Goal: Transaction & Acquisition: Subscribe to service/newsletter

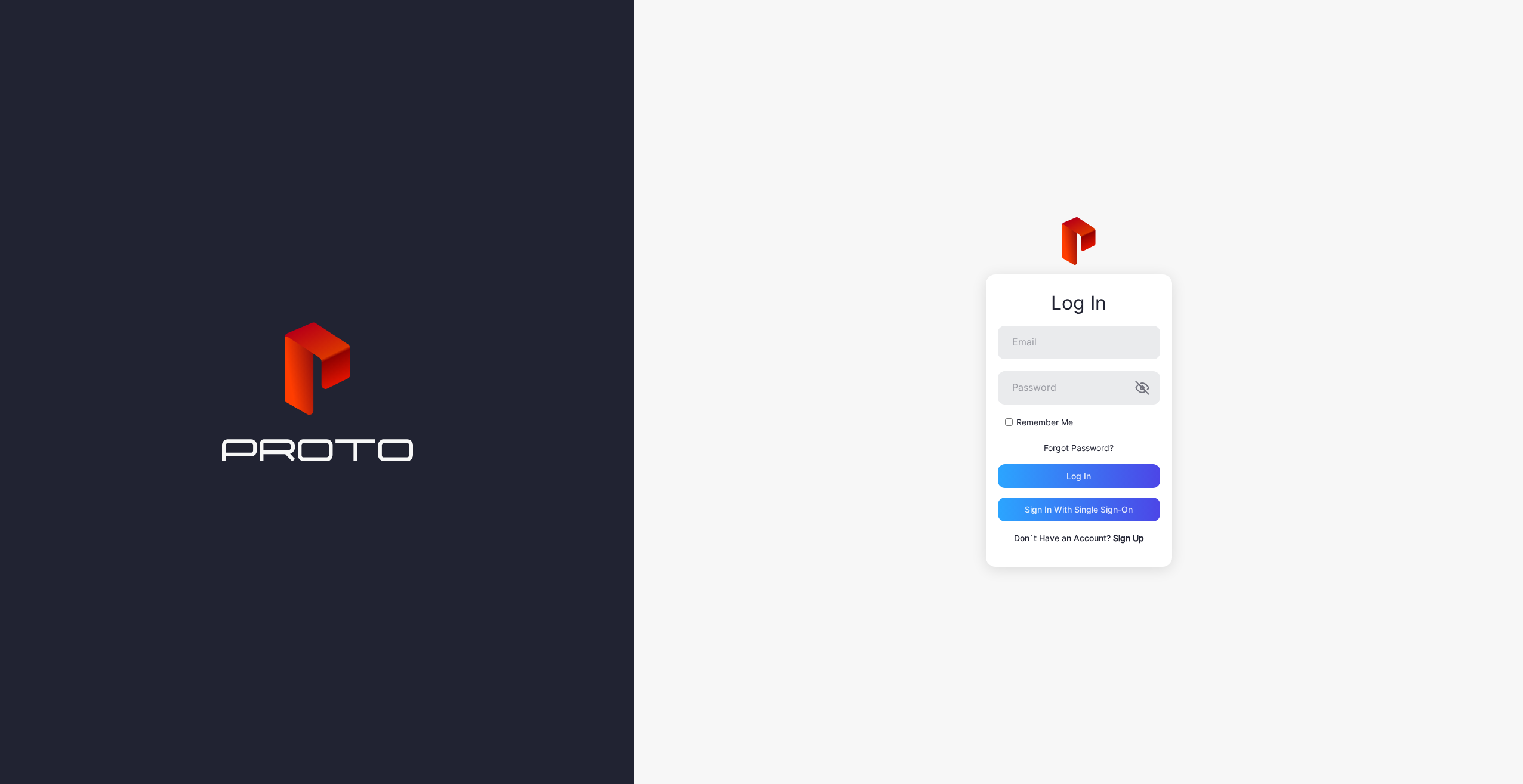
click at [1125, 538] on link "Sign Up" at bounding box center [1128, 538] width 31 height 10
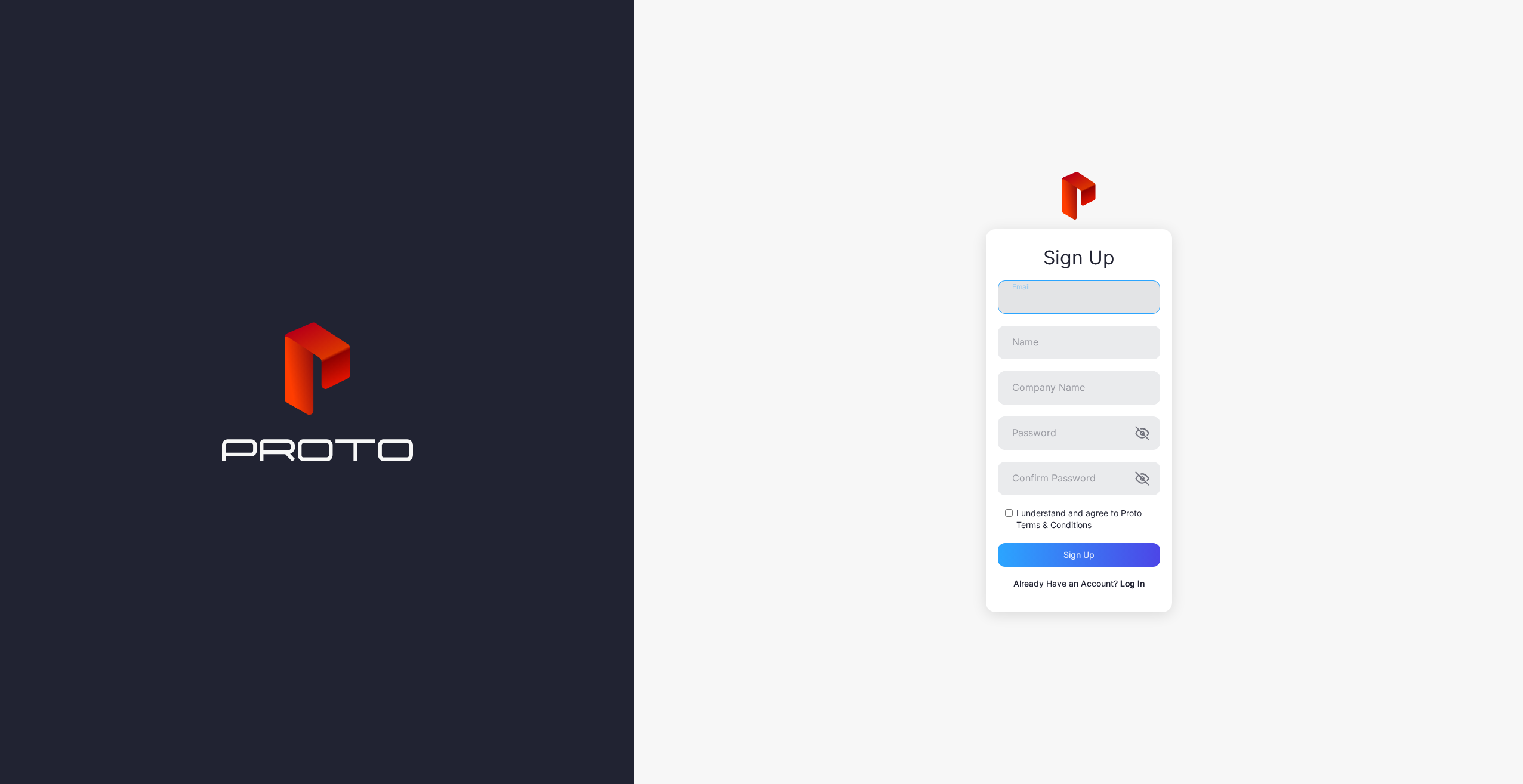
click at [1043, 292] on input "Email" at bounding box center [1079, 297] width 163 height 33
type input "**********"
type input "*********"
click at [1142, 431] on icon "button" at bounding box center [1142, 433] width 14 height 14
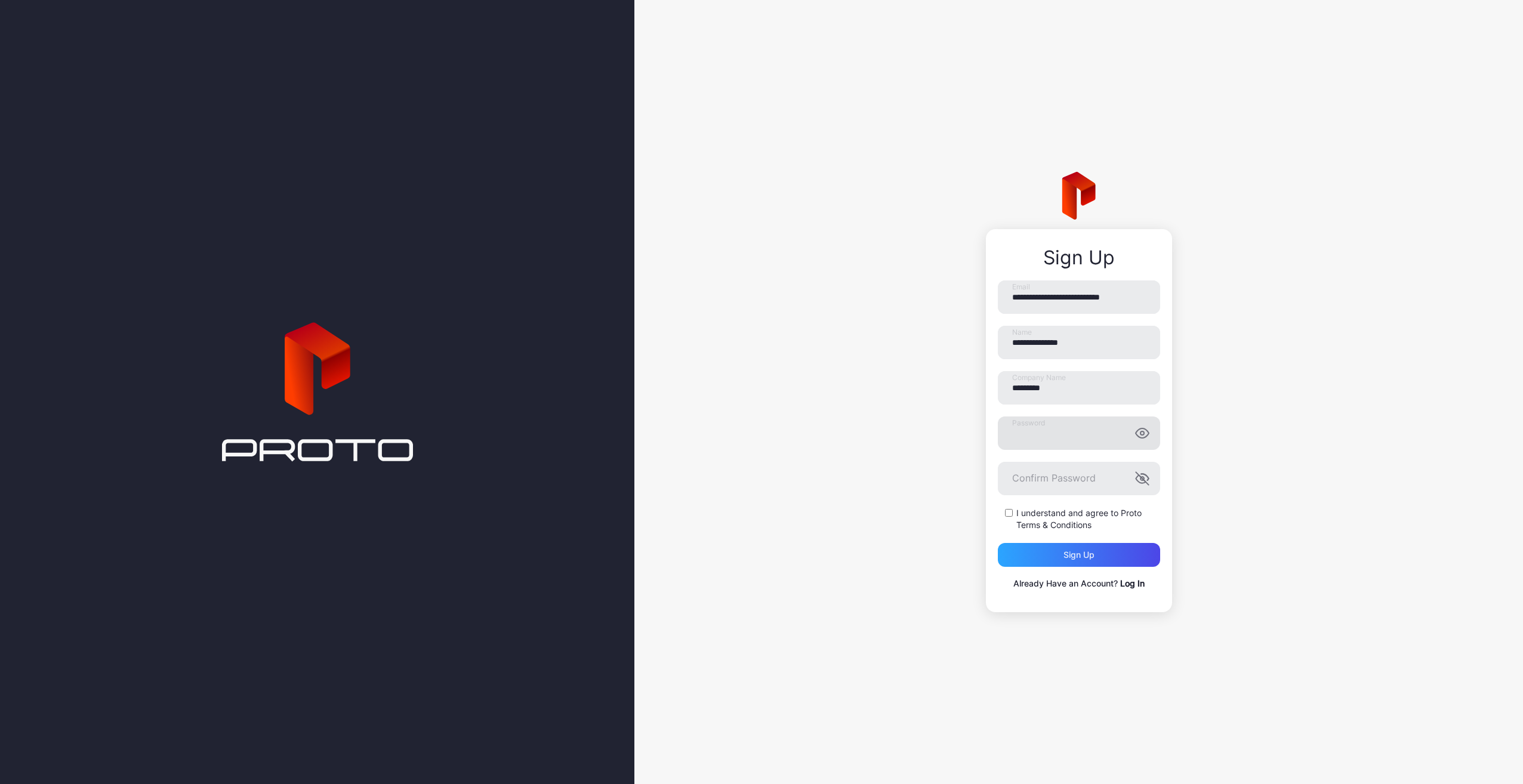
click at [1142, 431] on icon "button" at bounding box center [1142, 433] width 14 height 14
click at [1017, 516] on label "I understand and agree to Proto Terms & Conditions" at bounding box center [1088, 519] width 144 height 24
click at [1035, 556] on div "Sign up" at bounding box center [1079, 555] width 163 height 24
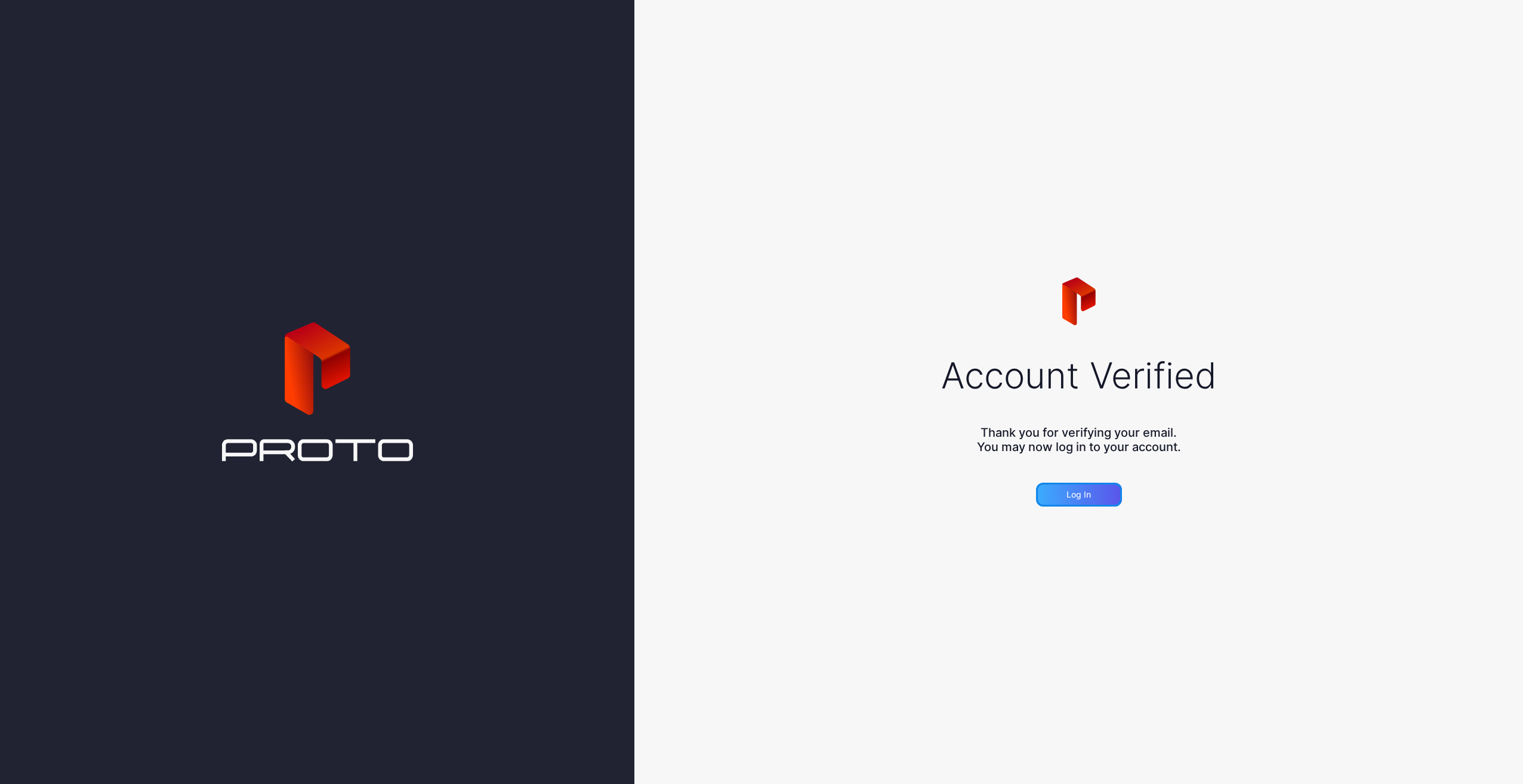
click at [1092, 495] on div "Log in" at bounding box center [1078, 494] width 86 height 24
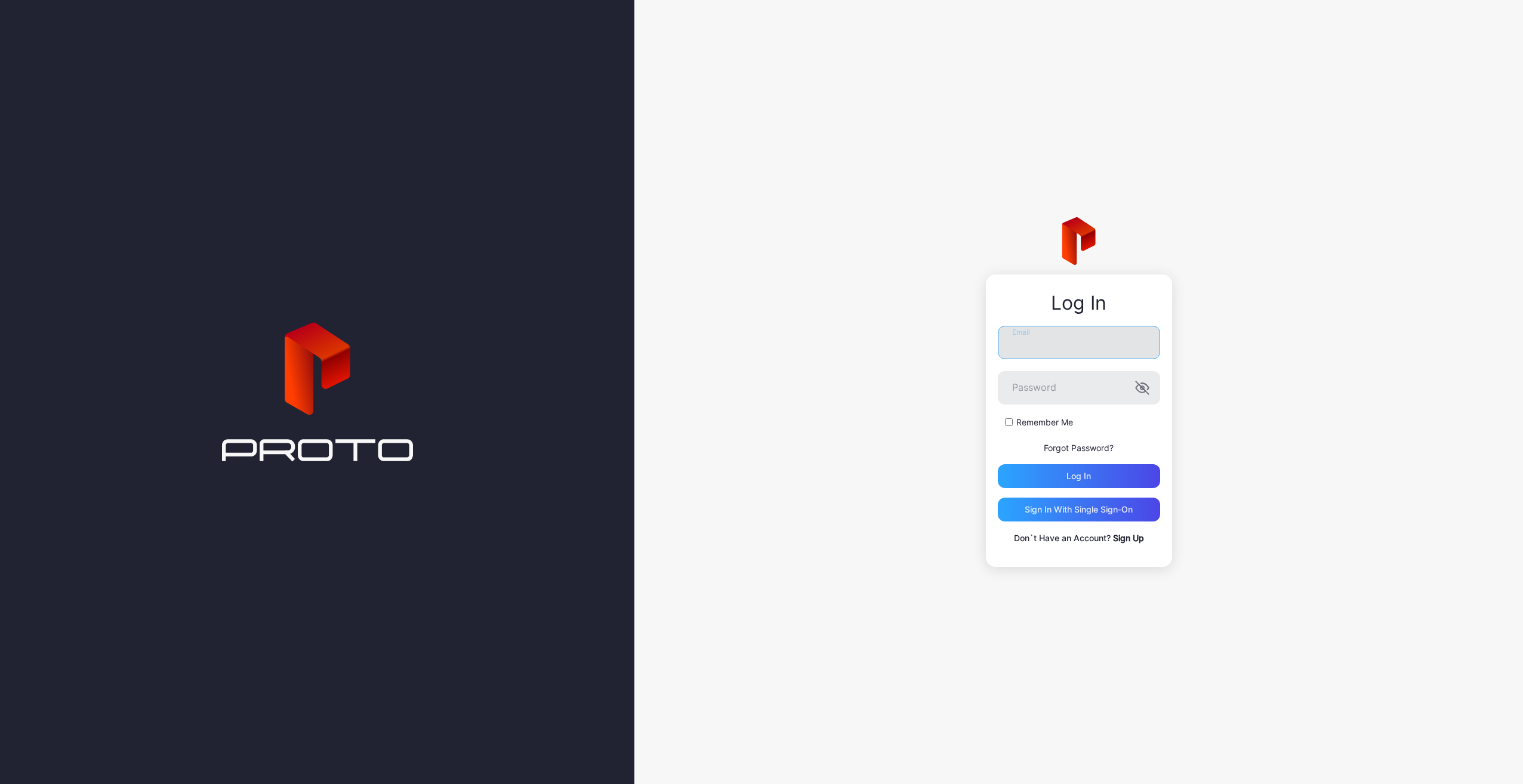
click at [1022, 353] on input "Email" at bounding box center [1079, 343] width 163 height 33
type input "**********"
click at [998, 464] on button "Log in" at bounding box center [1079, 476] width 163 height 24
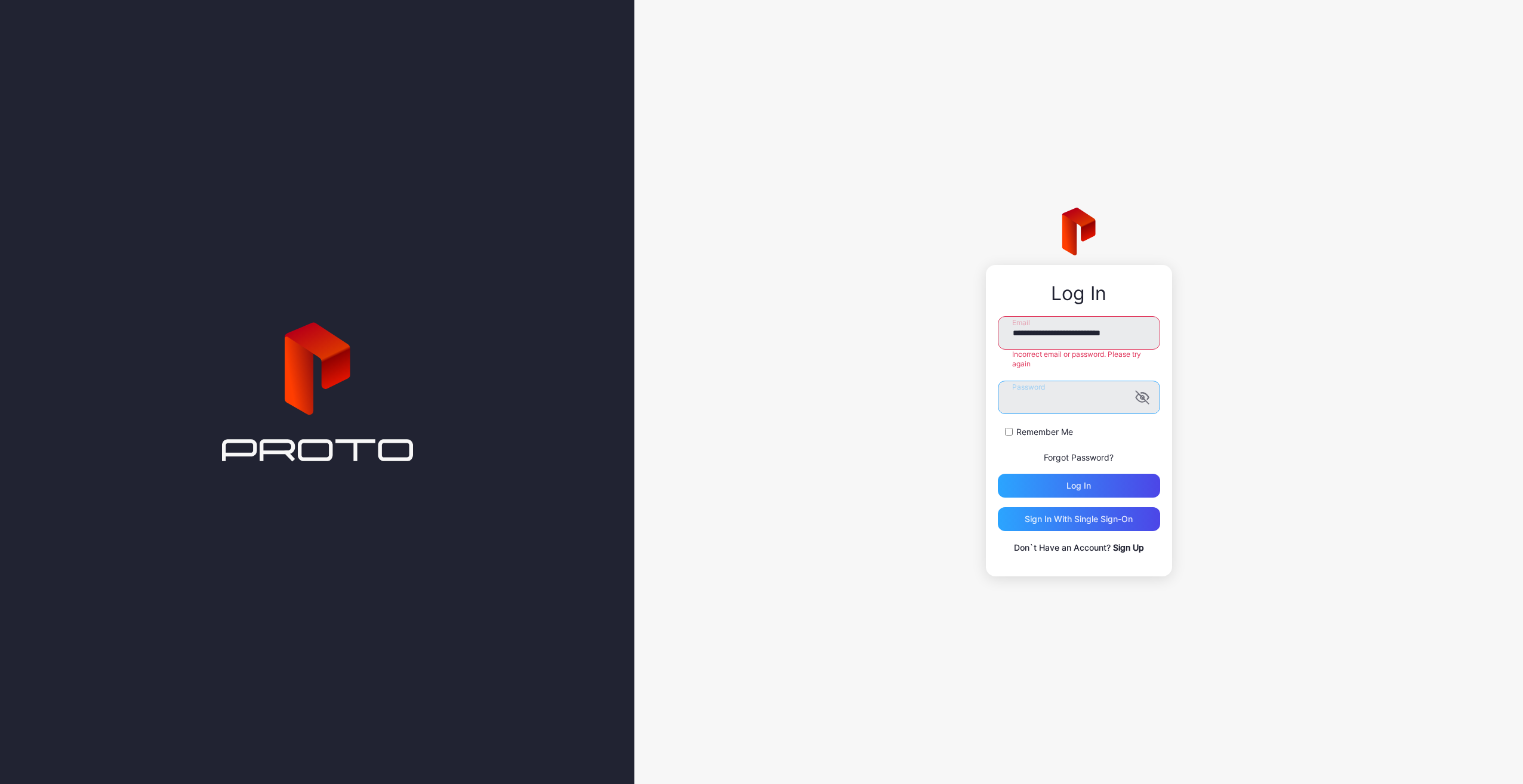
click at [998, 474] on button "Log in" at bounding box center [1079, 486] width 163 height 24
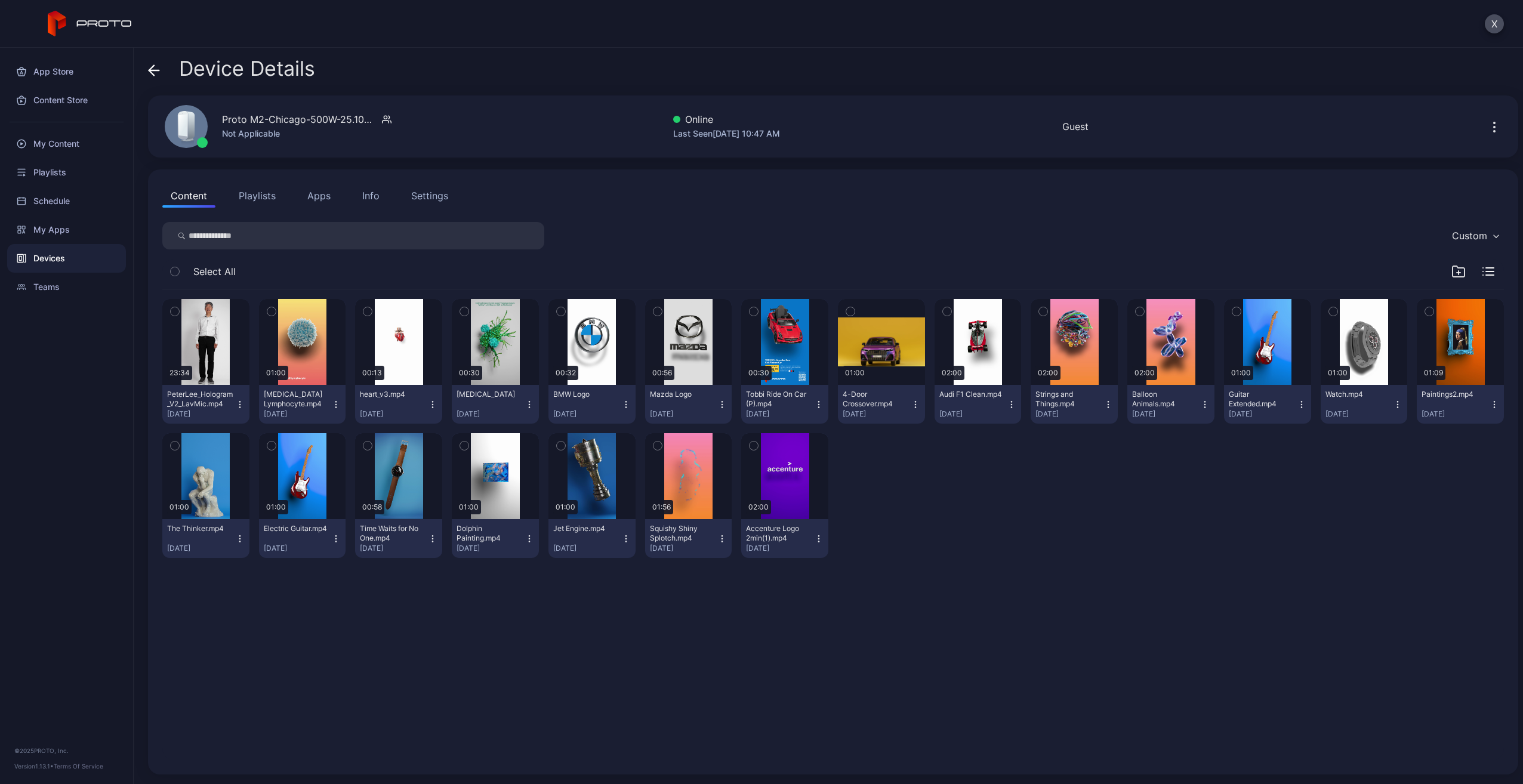
click at [263, 198] on button "Playlists" at bounding box center [257, 196] width 54 height 24
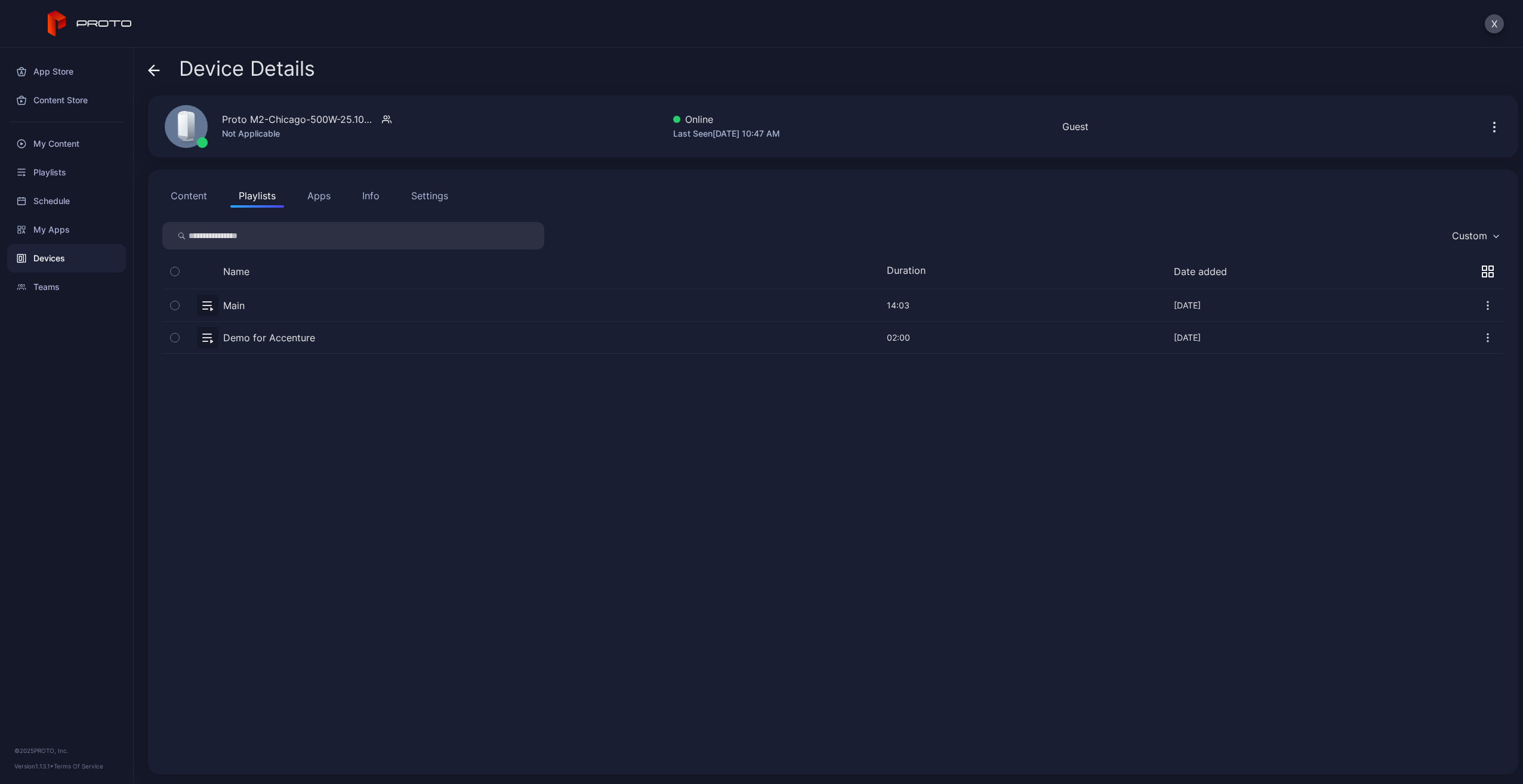
click at [327, 194] on button "Apps" at bounding box center [319, 196] width 40 height 24
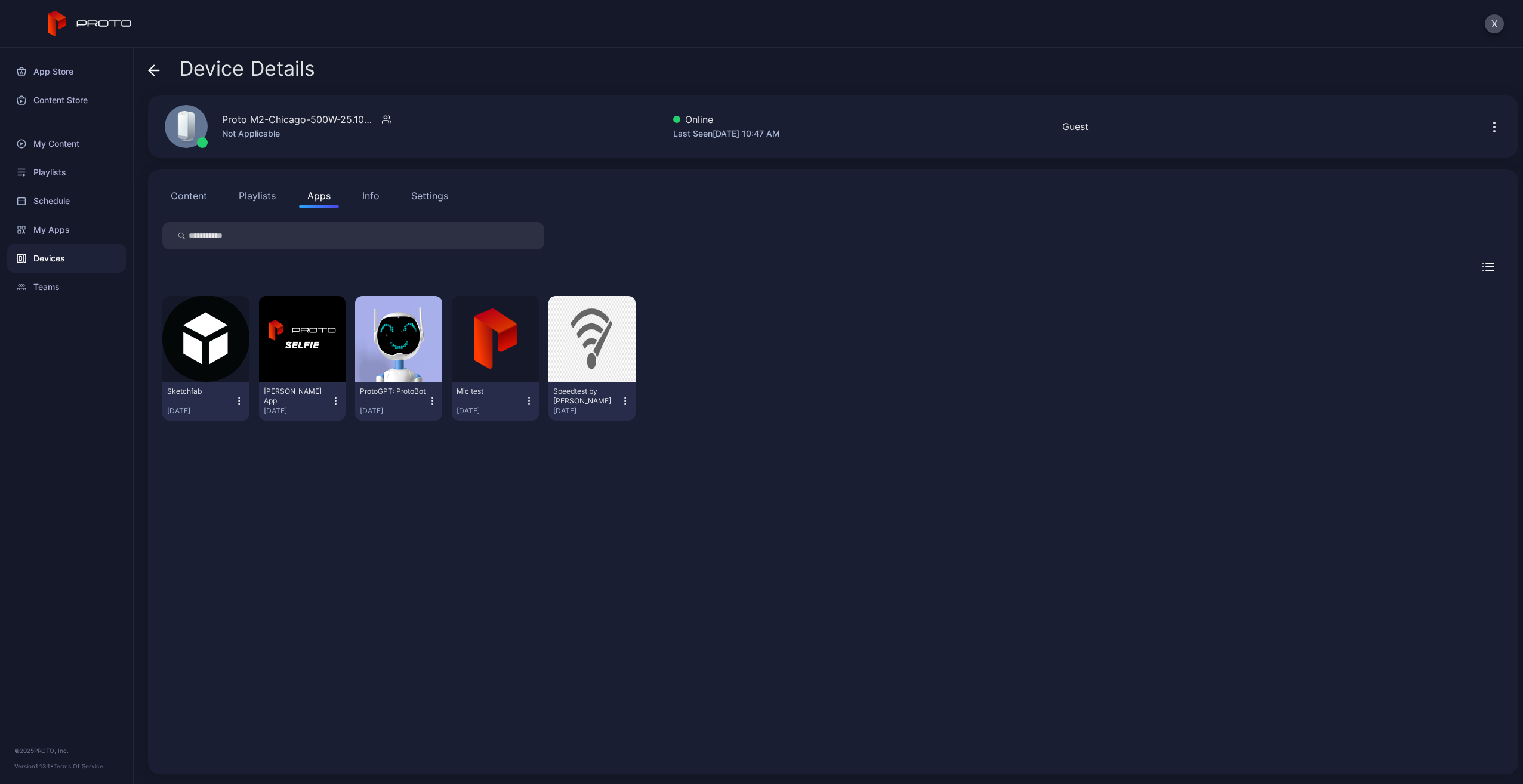
click at [380, 196] on button "Info" at bounding box center [370, 196] width 34 height 24
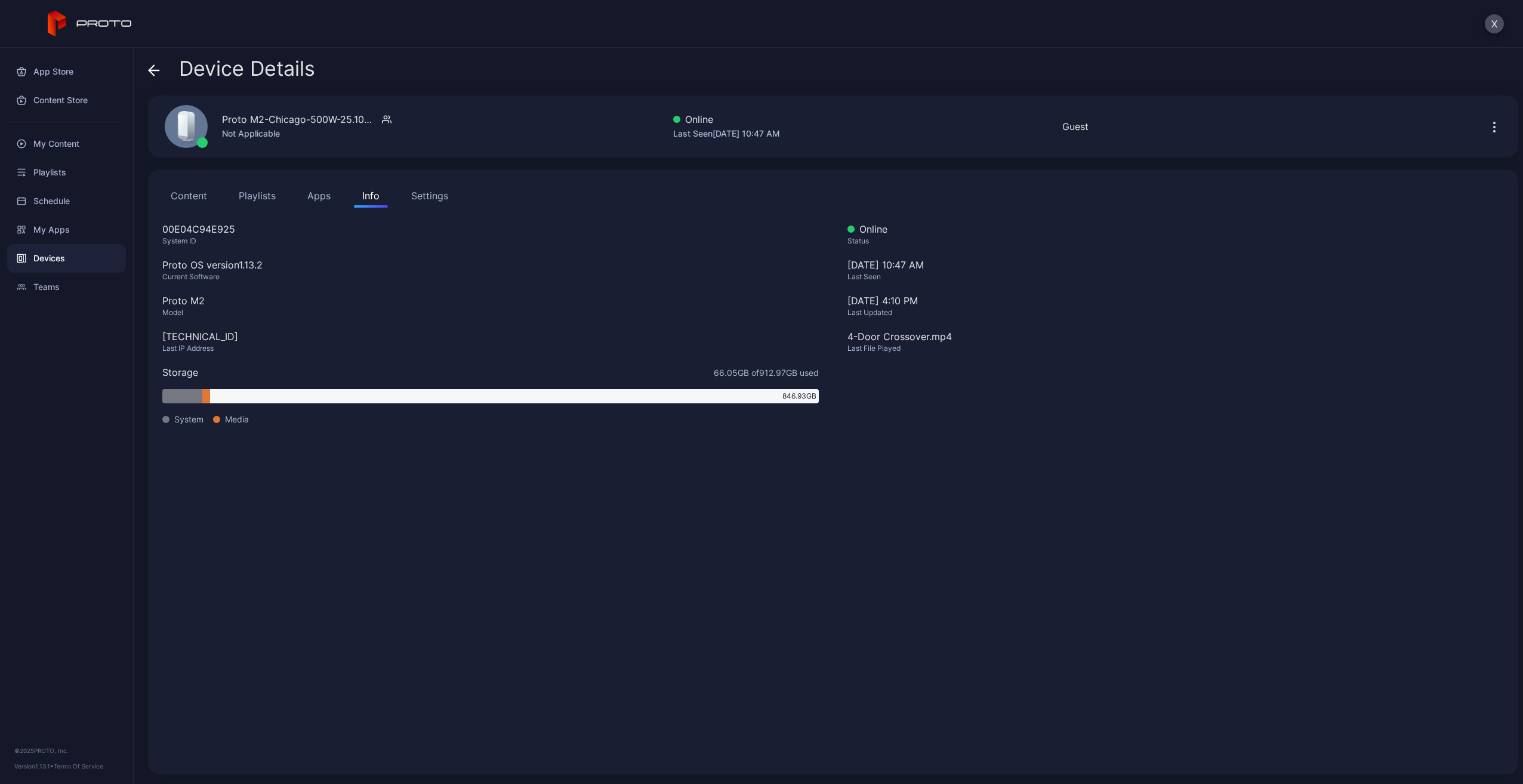
click at [433, 189] on div "Settings" at bounding box center [430, 196] width 37 height 14
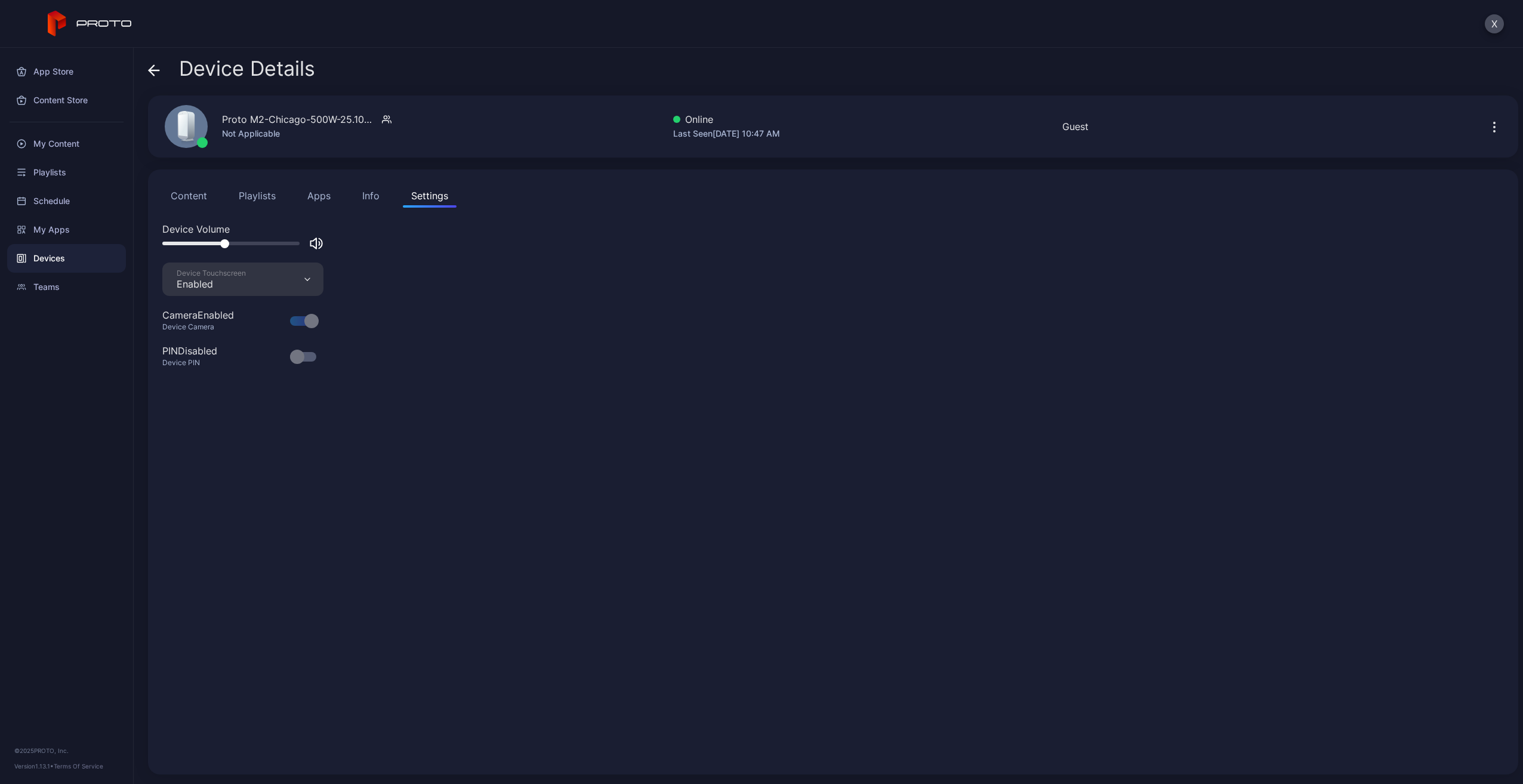
click at [189, 196] on button "Content" at bounding box center [189, 196] width 53 height 24
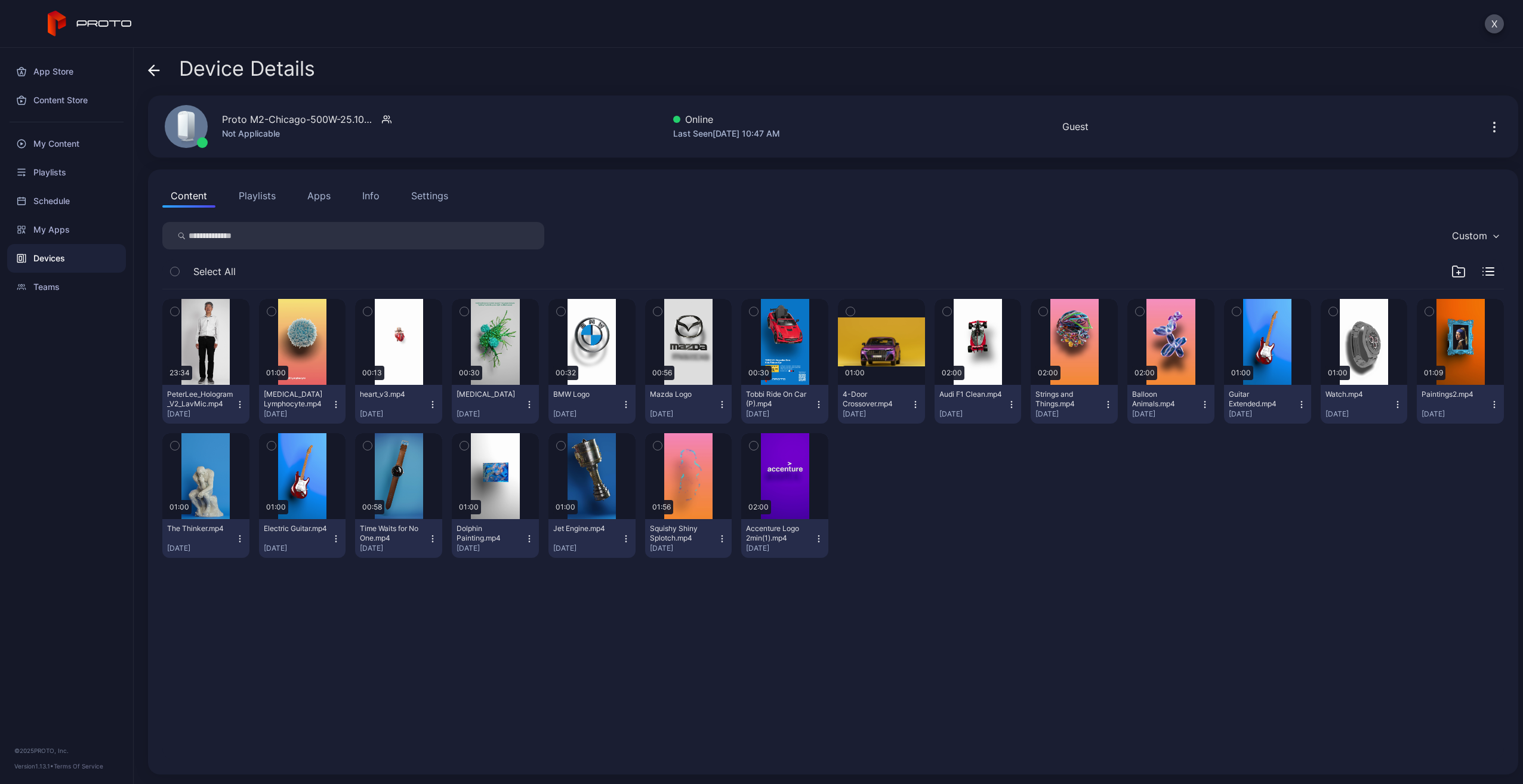
click at [1487, 124] on icon "button" at bounding box center [1494, 127] width 14 height 14
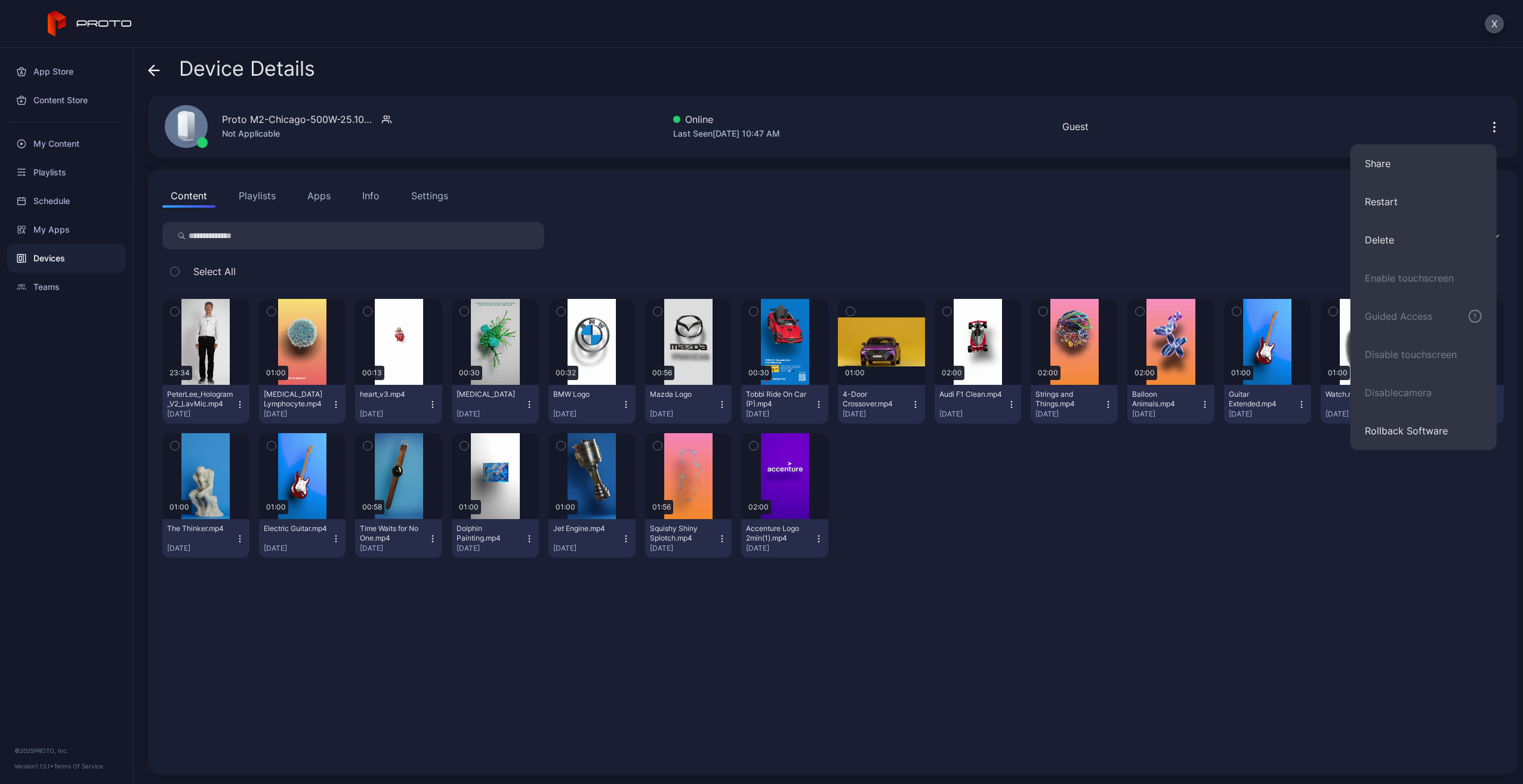
click at [1487, 124] on icon "button" at bounding box center [1494, 127] width 14 height 14
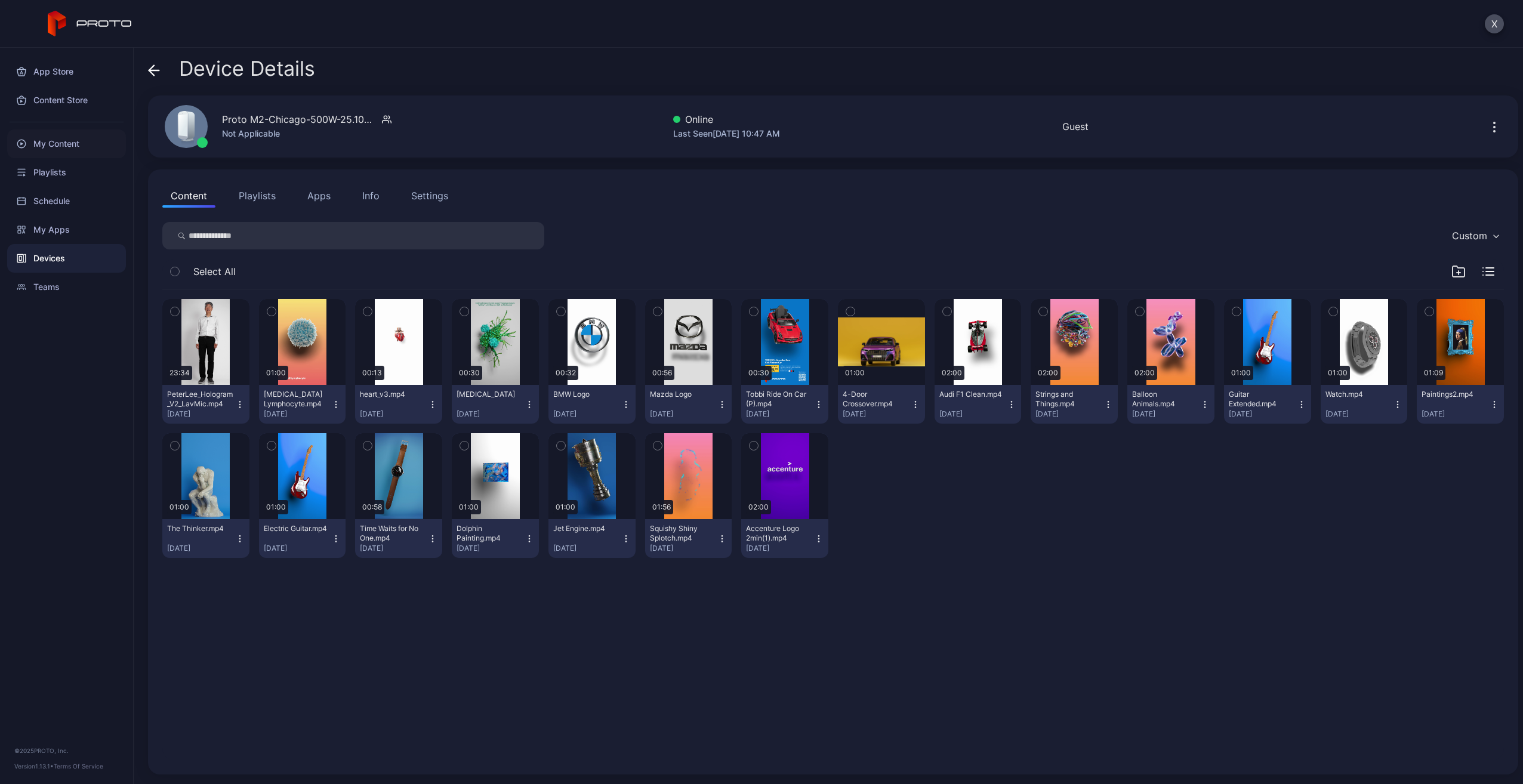
click at [62, 147] on div "My Content" at bounding box center [66, 144] width 118 height 28
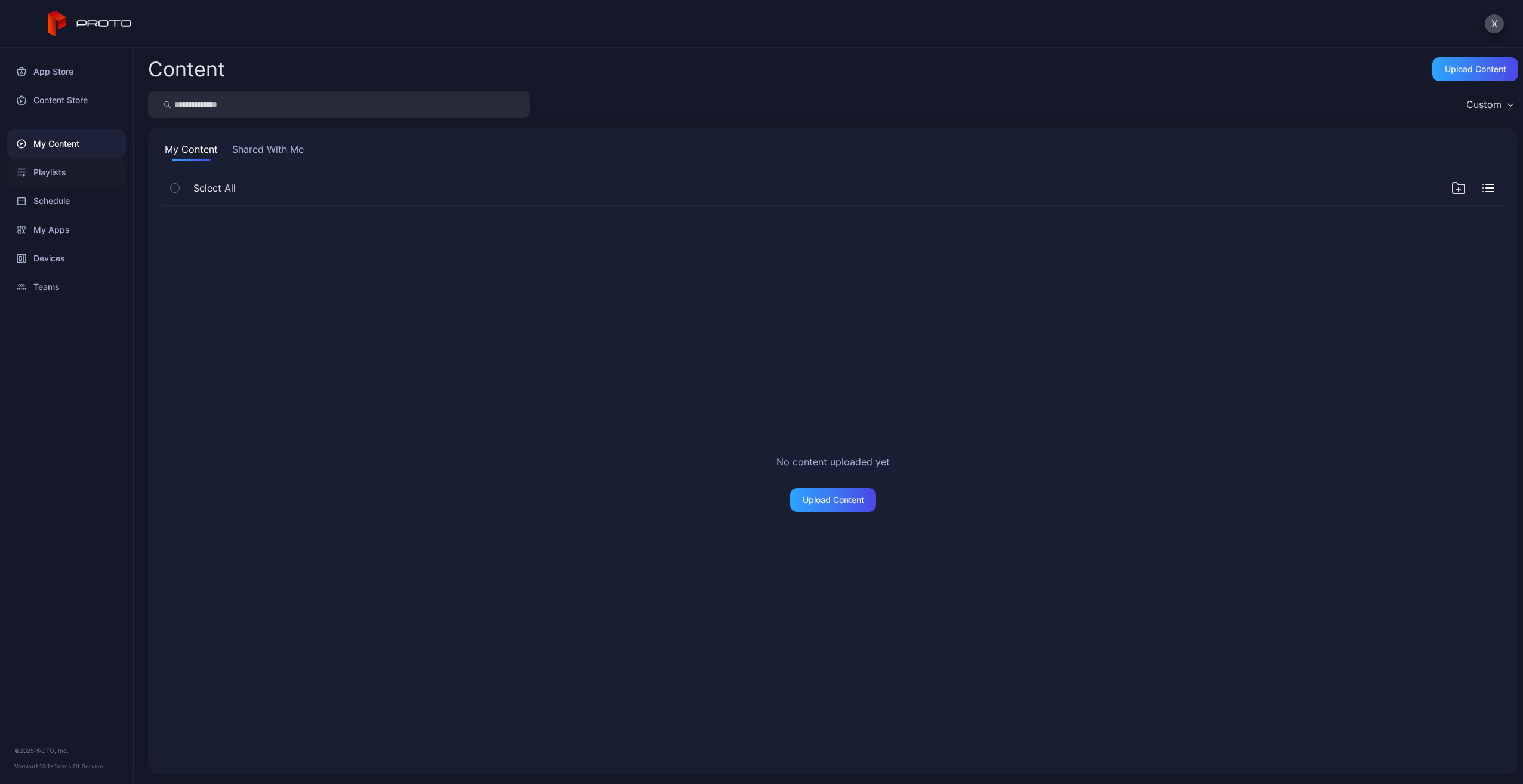
click at [53, 178] on div "Playlists" at bounding box center [66, 172] width 118 height 28
click at [53, 201] on div "Schedule" at bounding box center [66, 201] width 118 height 28
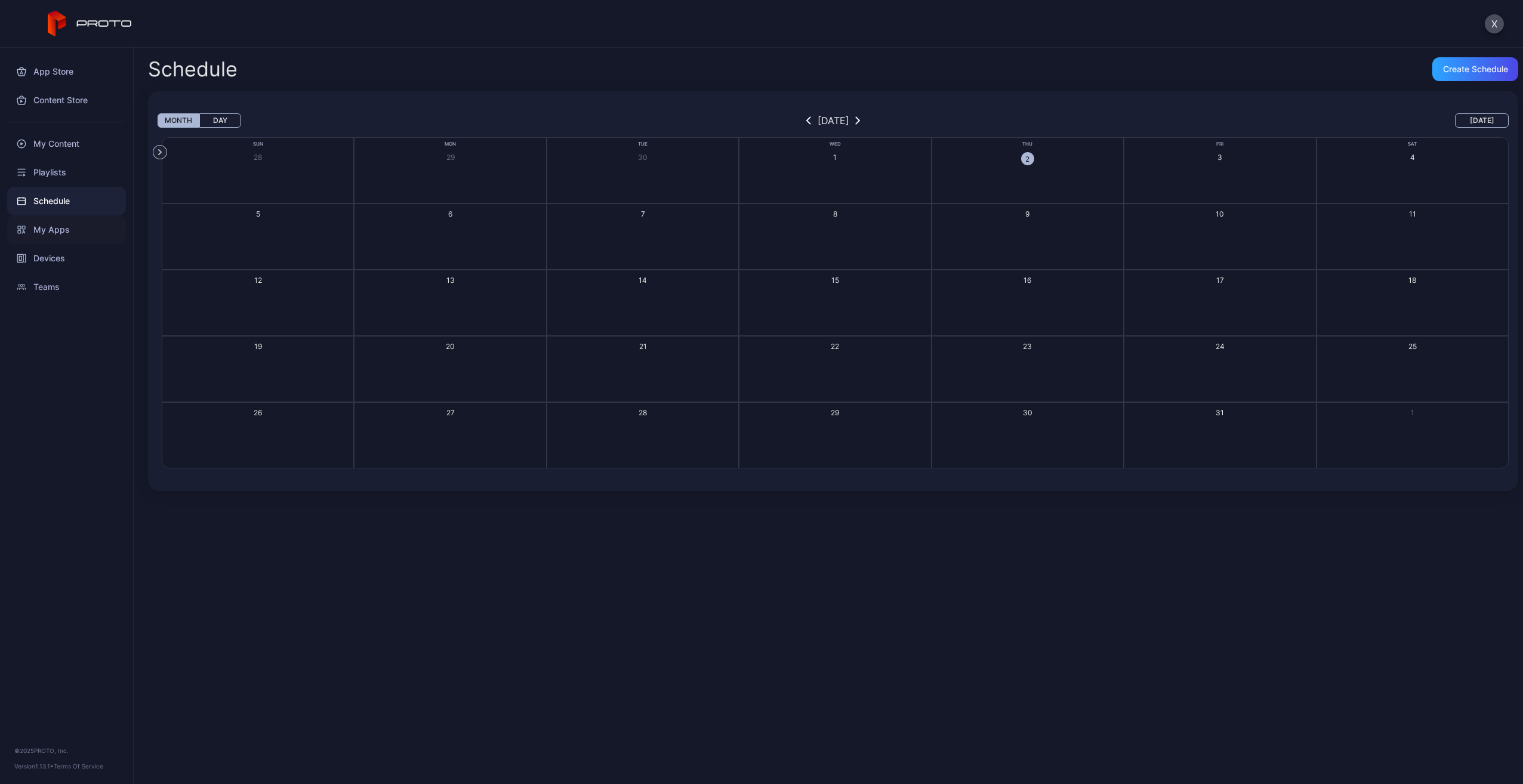
click at [62, 234] on div "My Apps" at bounding box center [66, 230] width 118 height 28
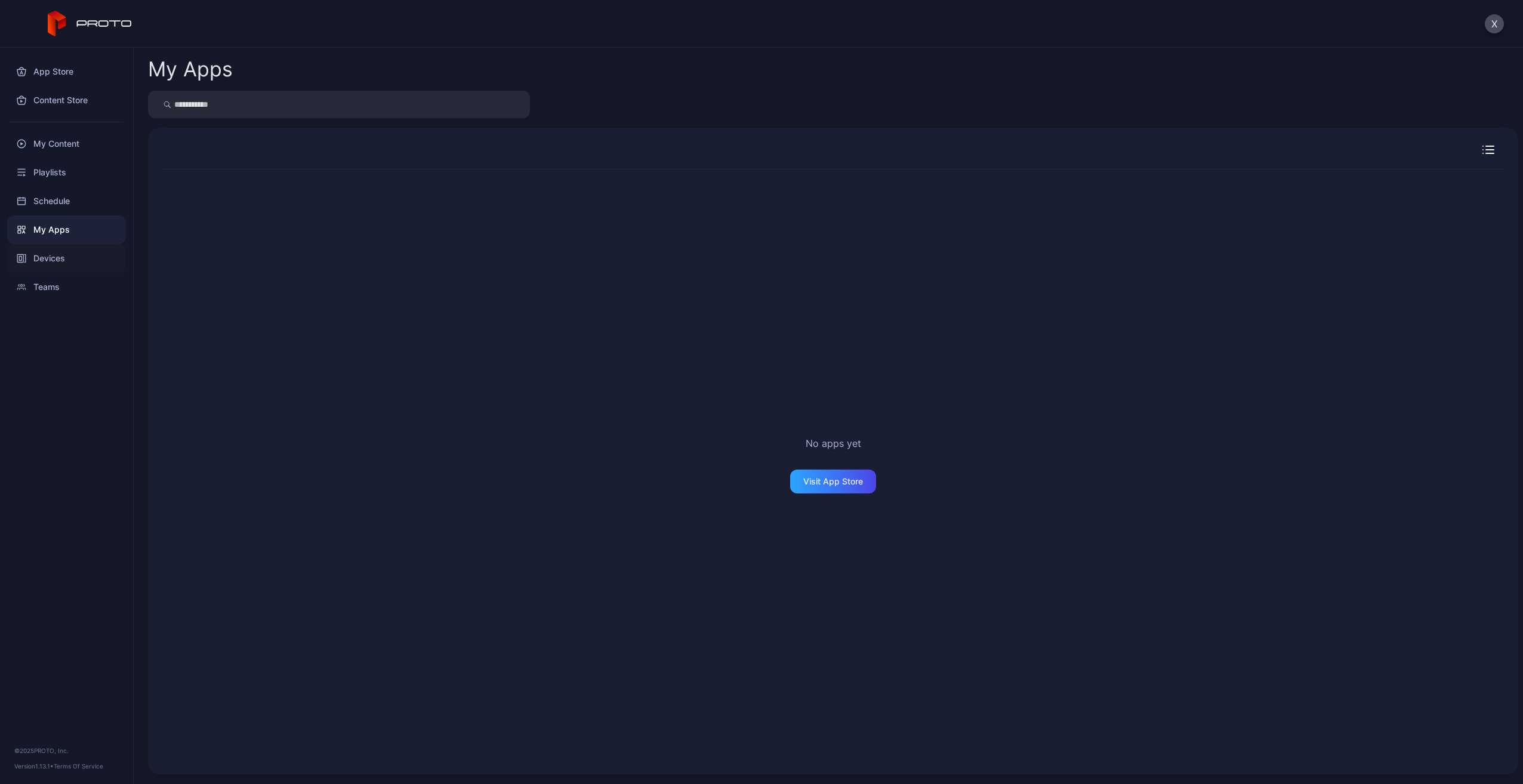
click at [62, 264] on div "Devices" at bounding box center [66, 258] width 118 height 28
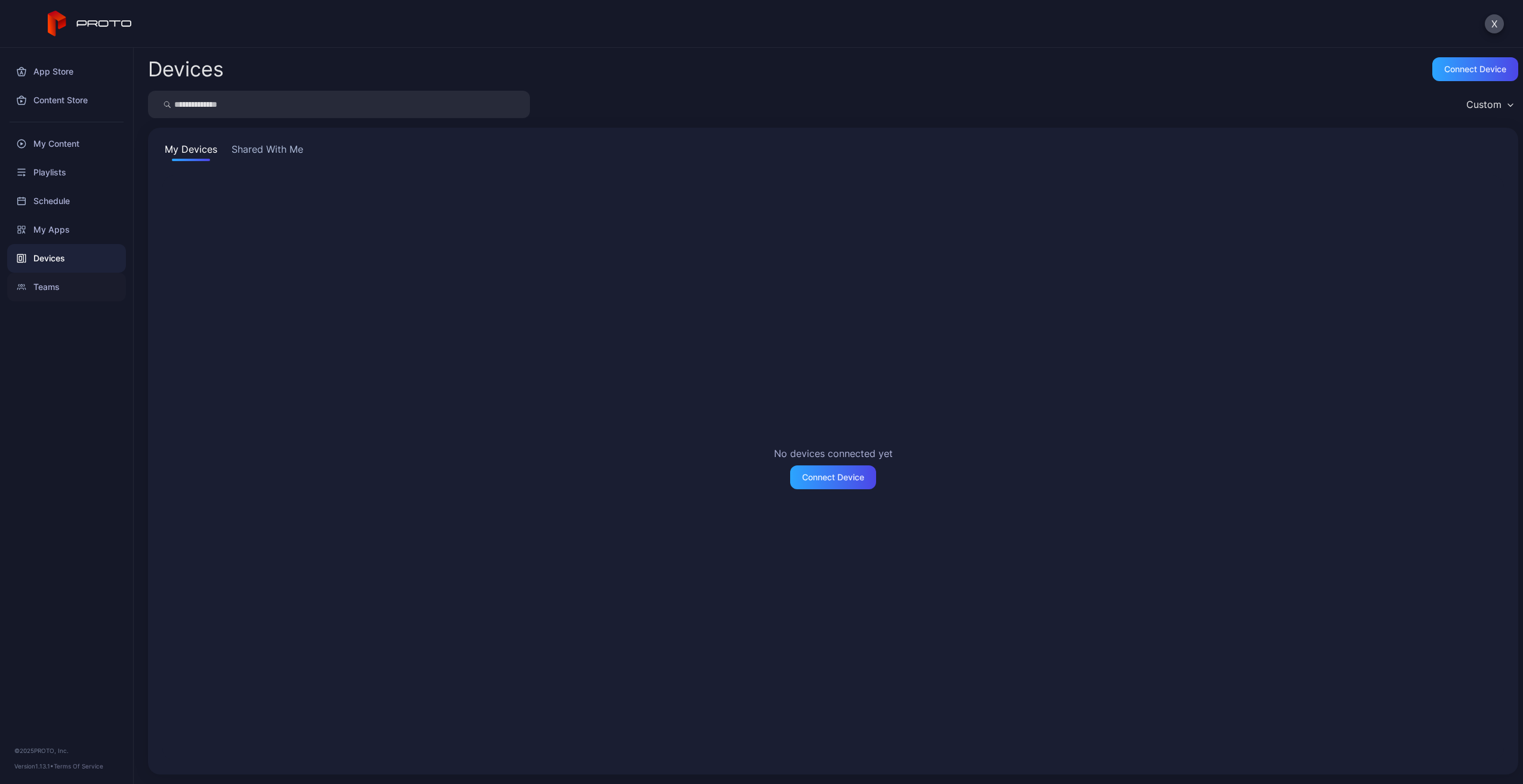
click at [63, 292] on div "Teams" at bounding box center [66, 287] width 118 height 28
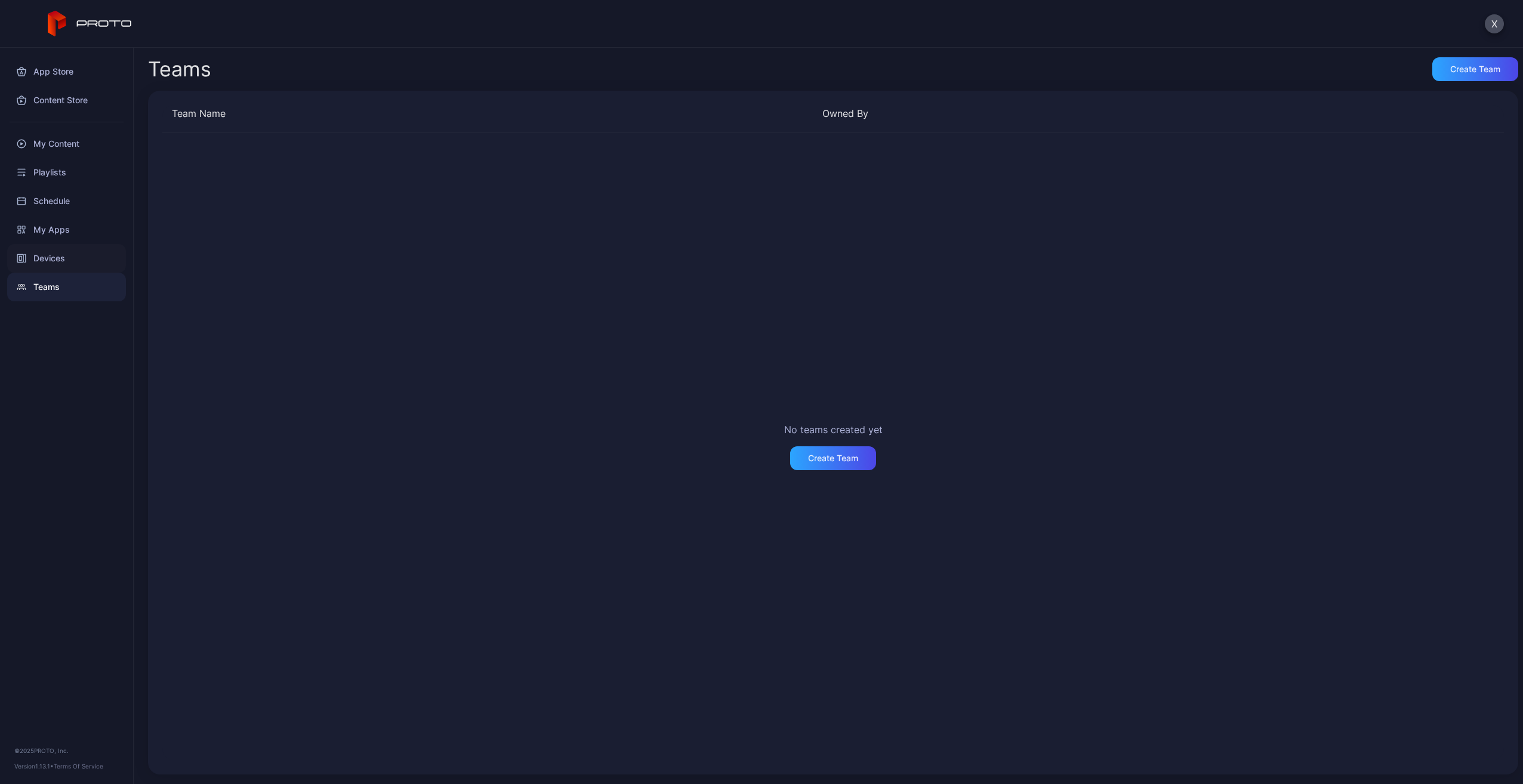
click at [69, 261] on div "Devices" at bounding box center [66, 258] width 118 height 28
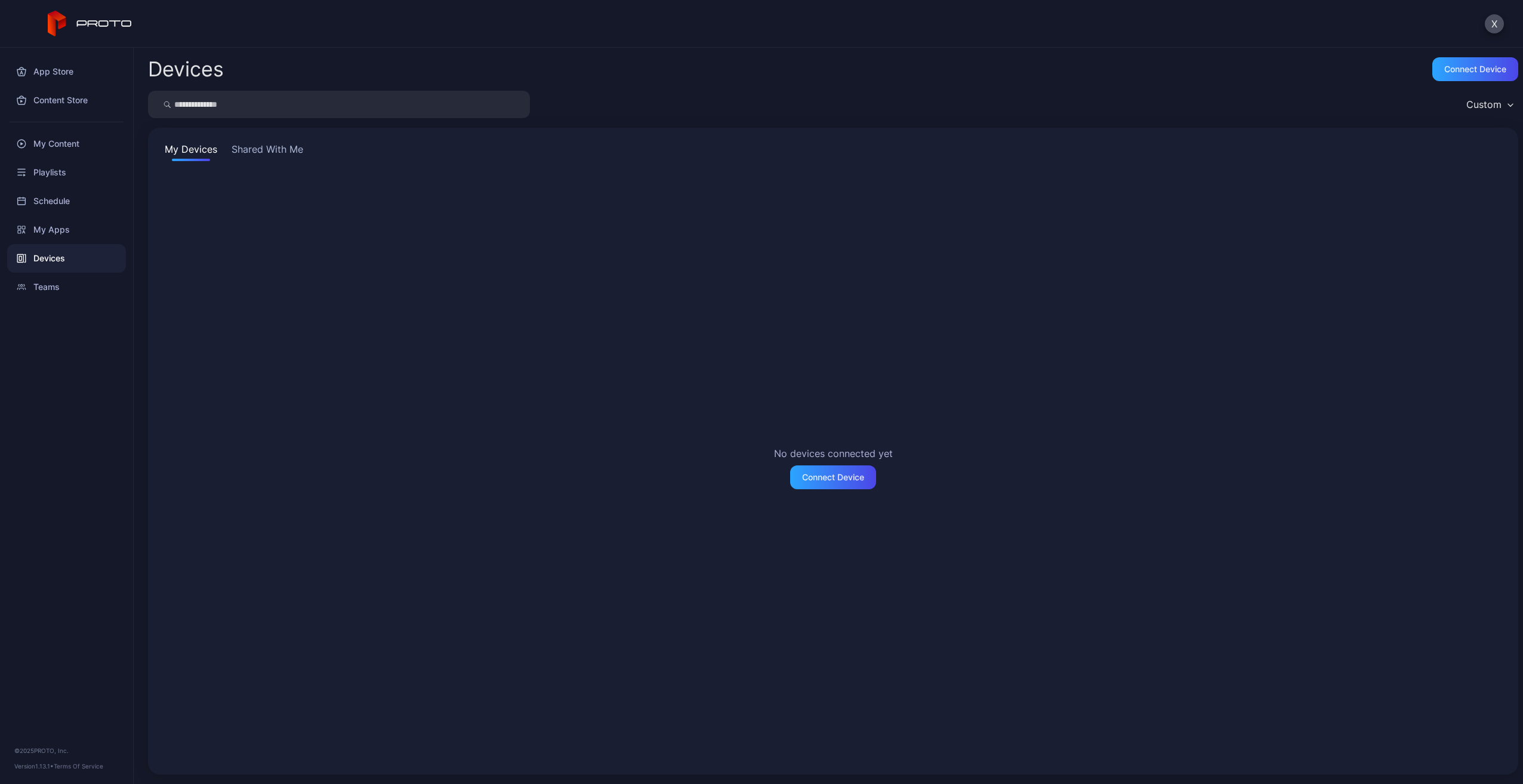
click at [270, 144] on button "Shared With Me" at bounding box center [267, 152] width 77 height 19
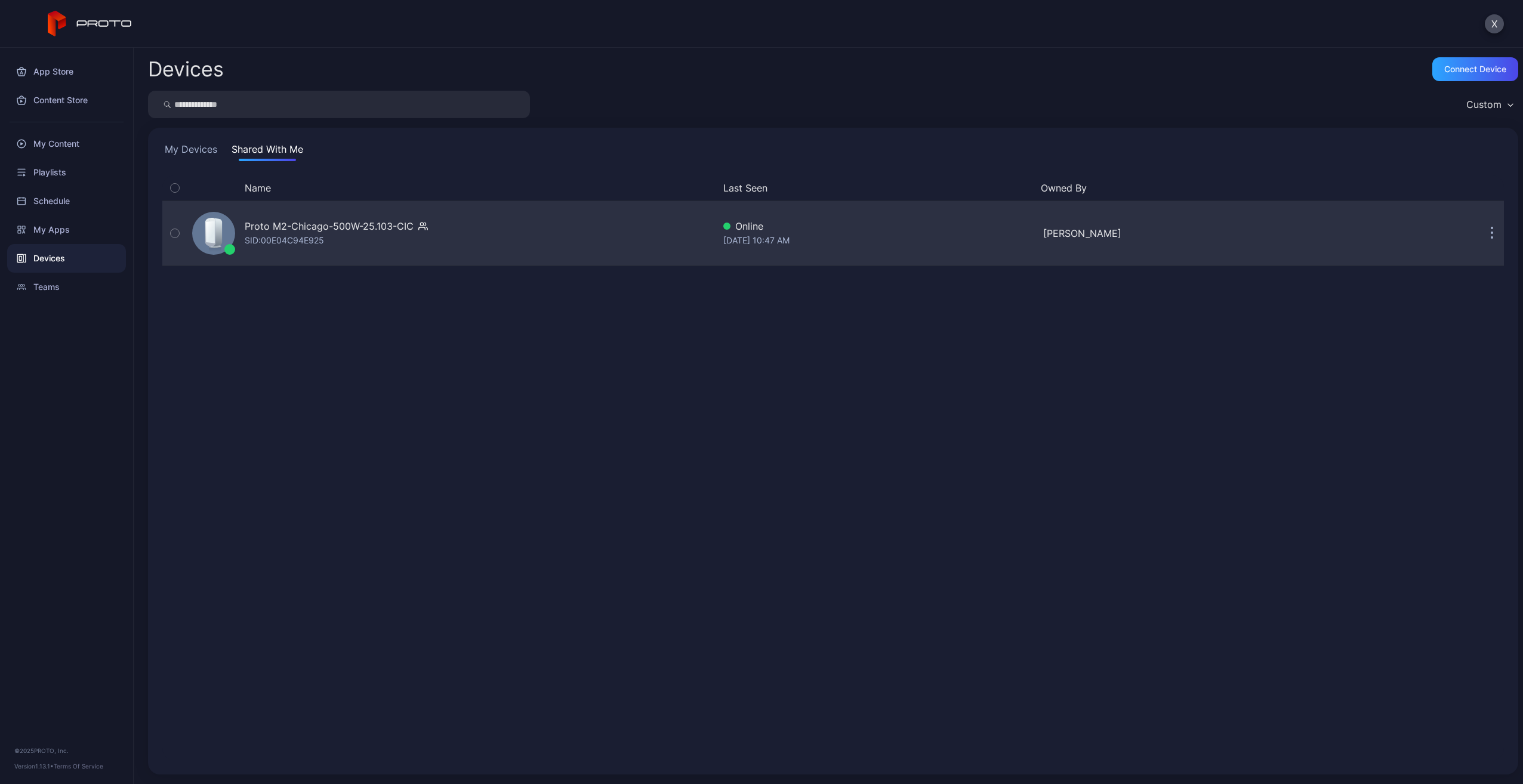
click at [317, 241] on div "SID: 00E04C94E925" at bounding box center [284, 241] width 80 height 14
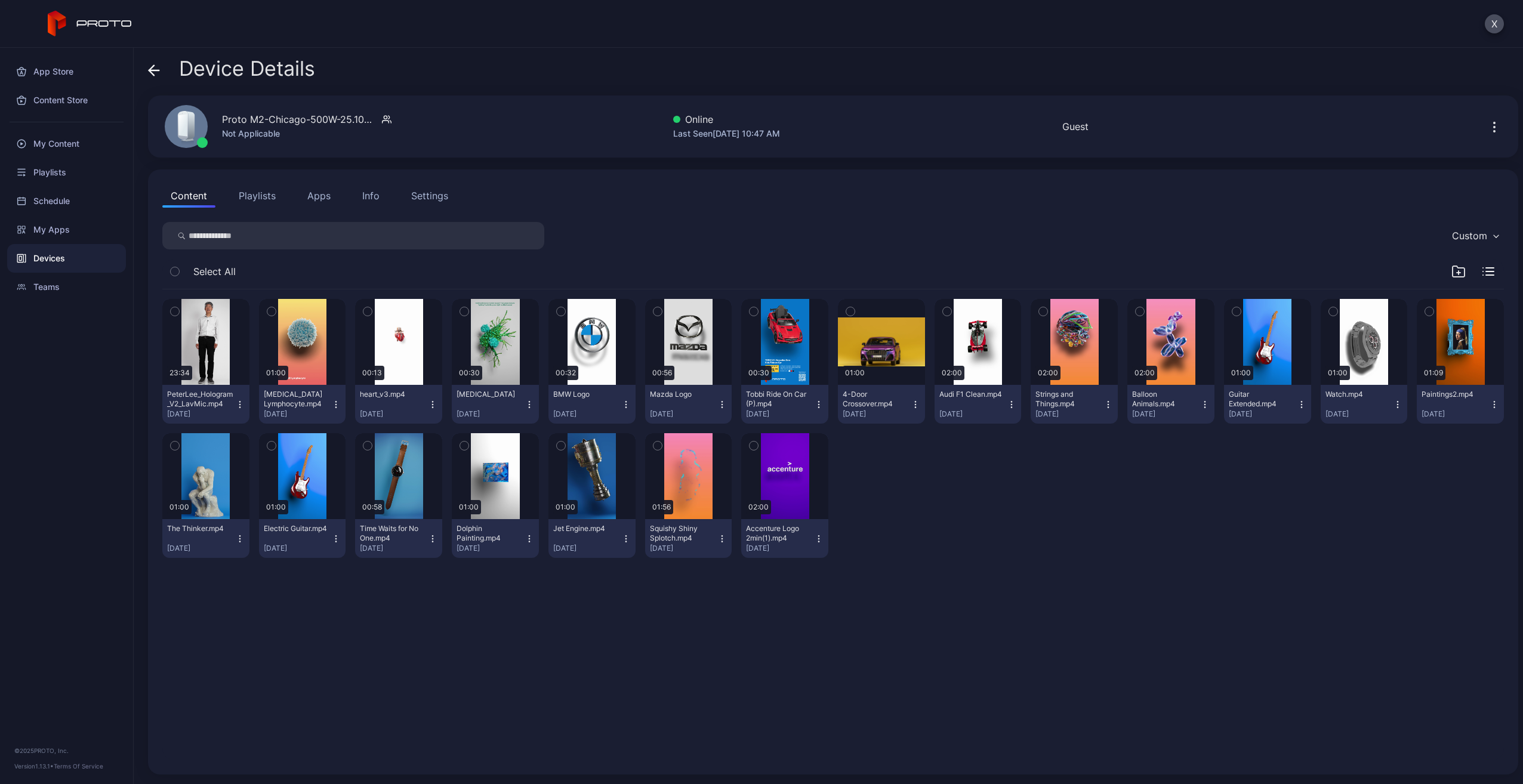
click at [1486, 268] on icon "button" at bounding box center [1490, 268] width 8 height 0
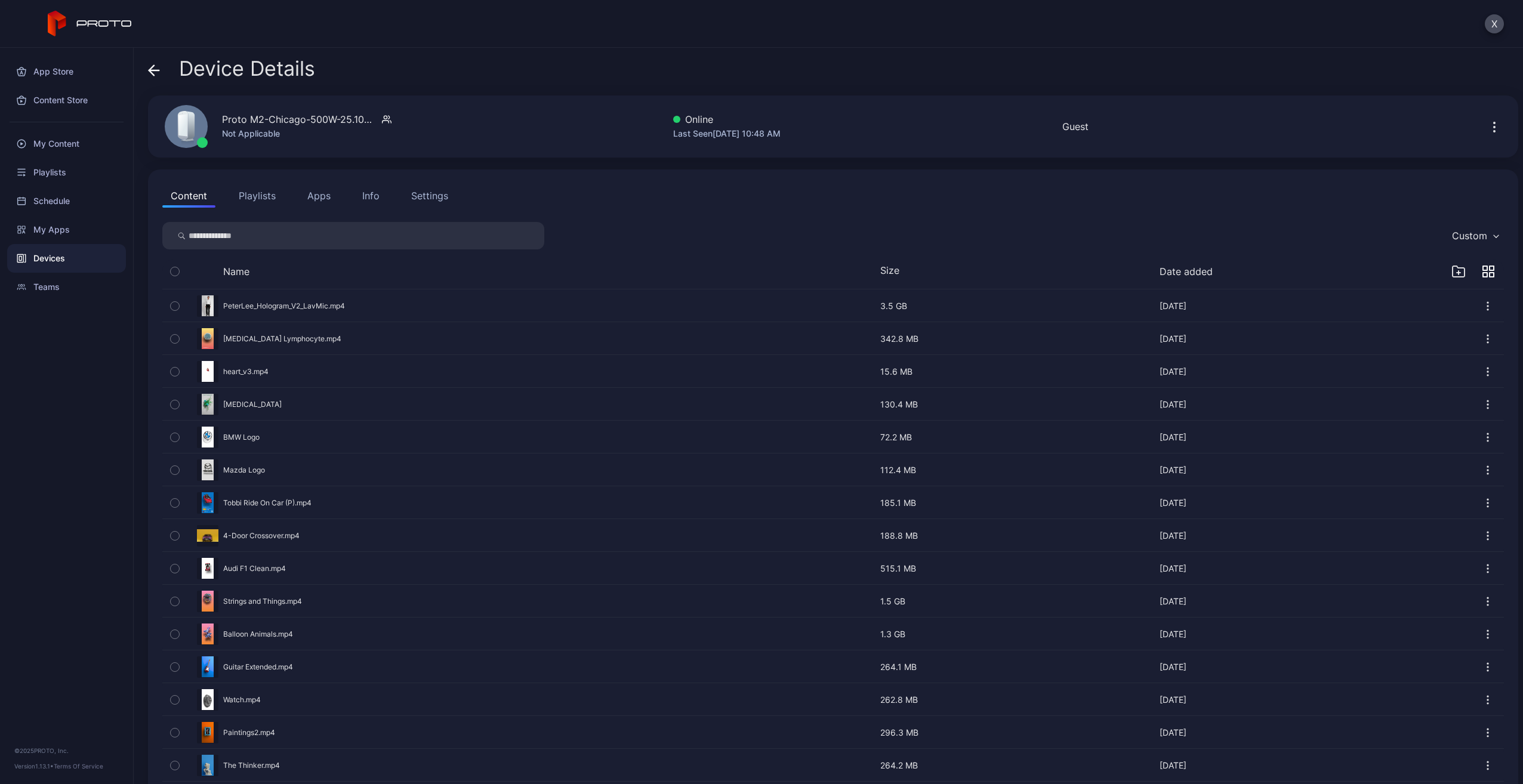
drag, startPoint x: 1477, startPoint y: 269, endPoint x: 1457, endPoint y: 268, distance: 20.0
click at [1482, 269] on icon "button" at bounding box center [1487, 271] width 12 height 12
